Goal: Navigation & Orientation: Find specific page/section

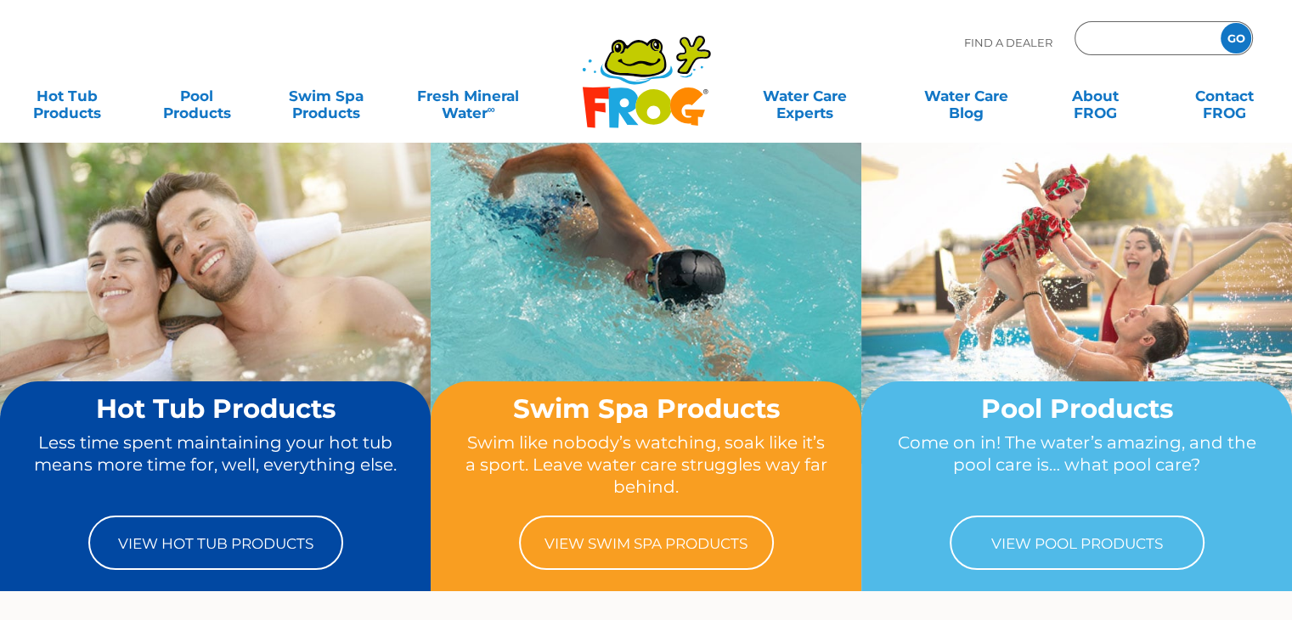
click at [1143, 37] on input "Zip Code Form" at bounding box center [1145, 38] width 115 height 25
type input "ENTER ZIP CODE"
click at [1237, 42] on input "GO" at bounding box center [1236, 38] width 31 height 31
type input "10001"
click at [1221, 23] on input "GO" at bounding box center [1236, 38] width 31 height 31
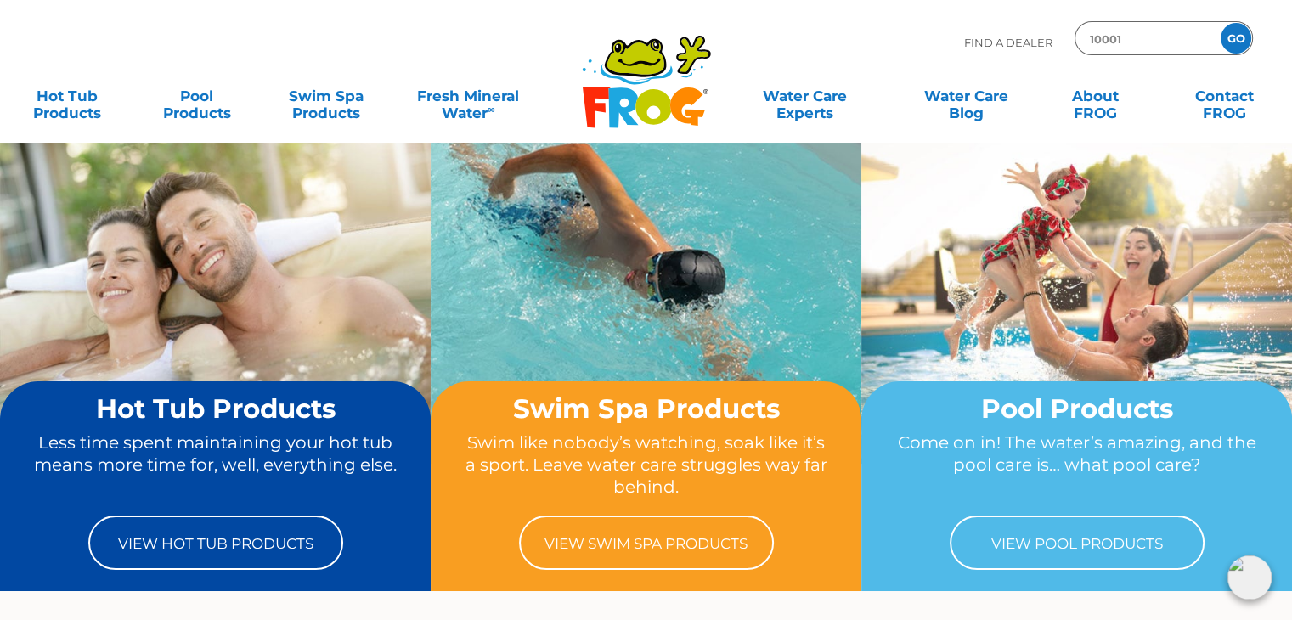
click at [1240, 31] on input "GO" at bounding box center [1236, 38] width 31 height 31
